Goal: Find specific page/section: Find specific page/section

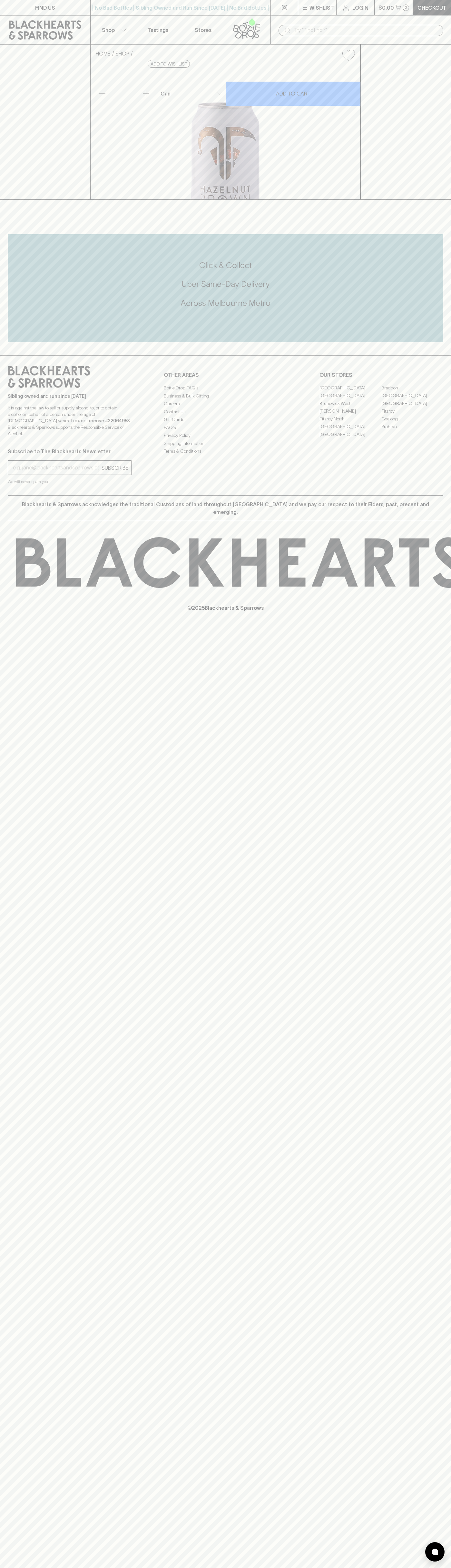
click at [340, 25] on input "text" at bounding box center [366, 30] width 144 height 11
click at [448, 1154] on div "FIND US | No Bad Bottles | Sibling Owned and Run Since [DATE] | No Bad Bottles …" at bounding box center [226, 784] width 451 height 1568
click at [268, 1568] on html "FIND US | No Bad Bottles | Sibling Owned and Run Since [DATE] | No Bad Bottles …" at bounding box center [226, 784] width 451 height 1568
click at [11, 628] on div "© 2025 Blackhearts & Sparrows" at bounding box center [226, 574] width 451 height 106
